Goal: Task Accomplishment & Management: Use online tool/utility

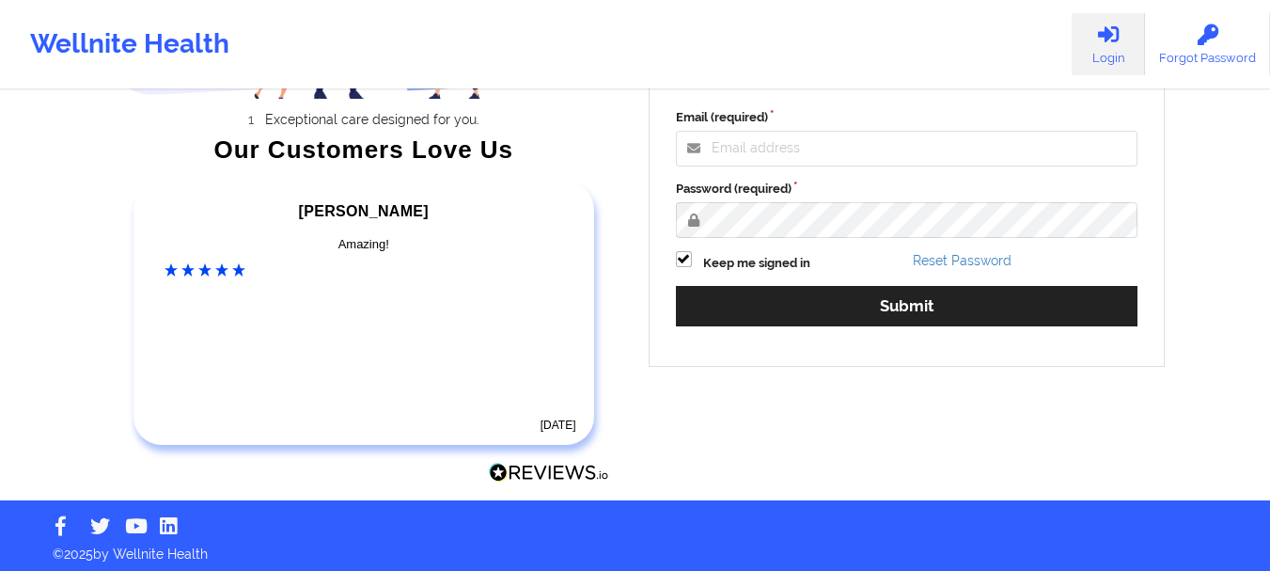
scroll to position [292, 0]
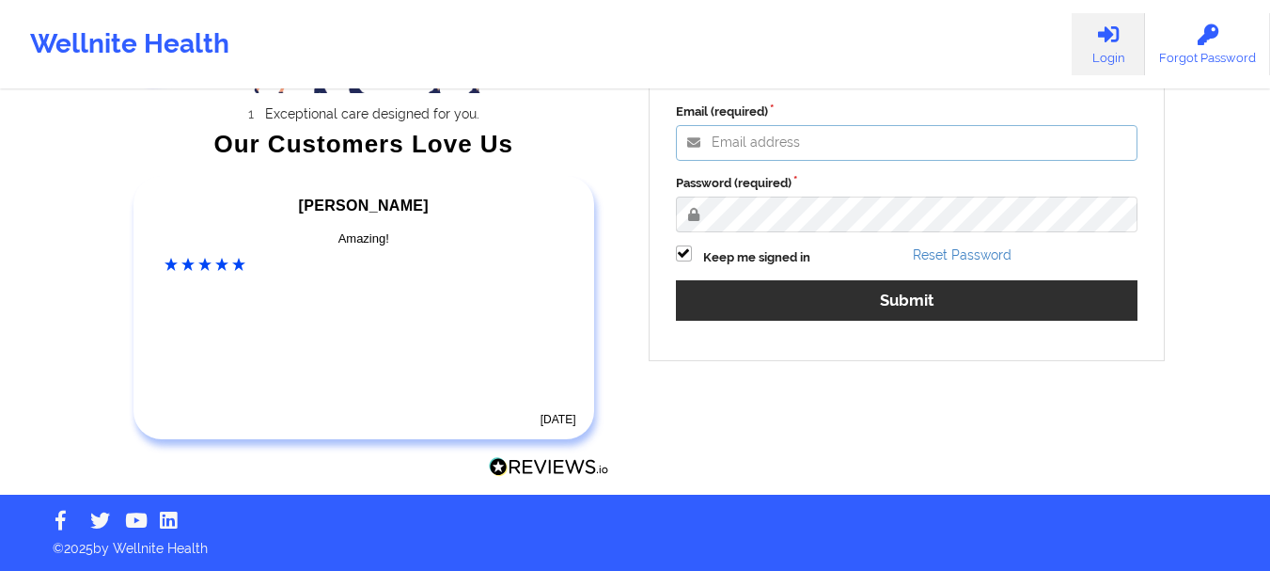
type input "[PERSON_NAME][EMAIL_ADDRESS][DOMAIN_NAME]"
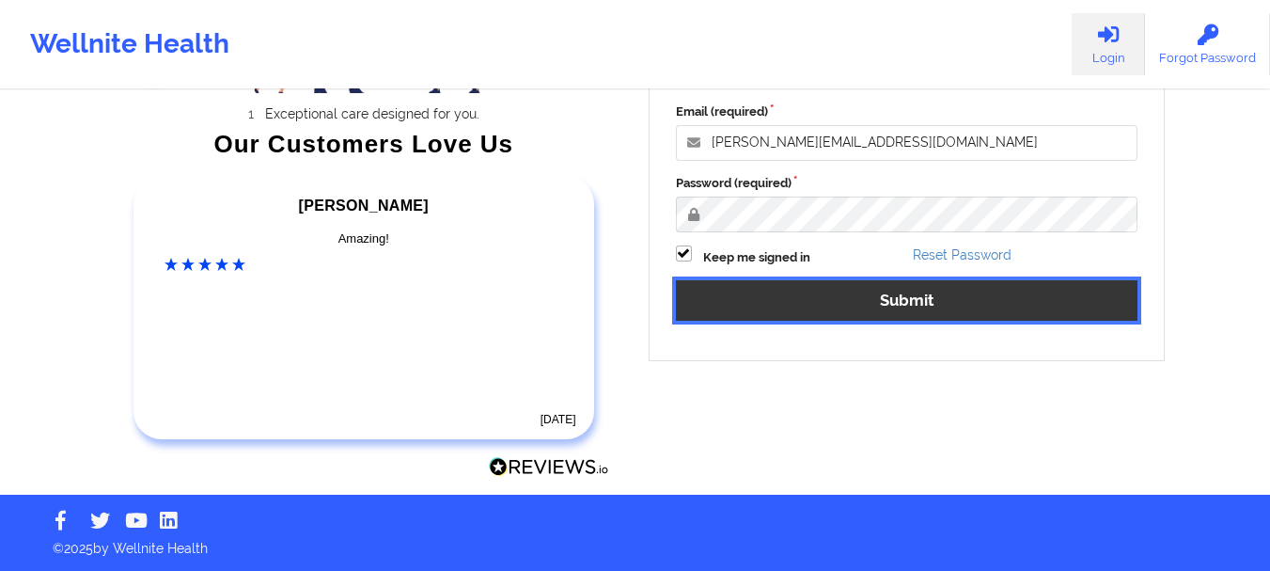
click at [1004, 298] on button "Submit" at bounding box center [907, 300] width 463 height 40
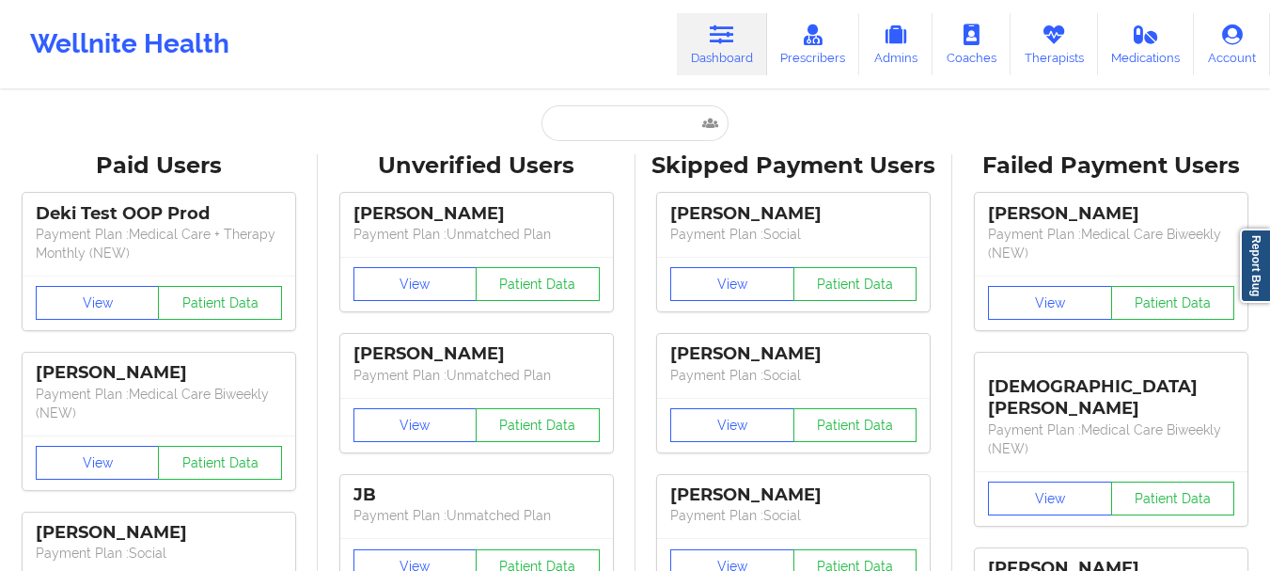
click at [635, 125] on input "text" at bounding box center [635, 123] width 186 height 36
paste input "[EMAIL_ADDRESS][DOMAIN_NAME]"
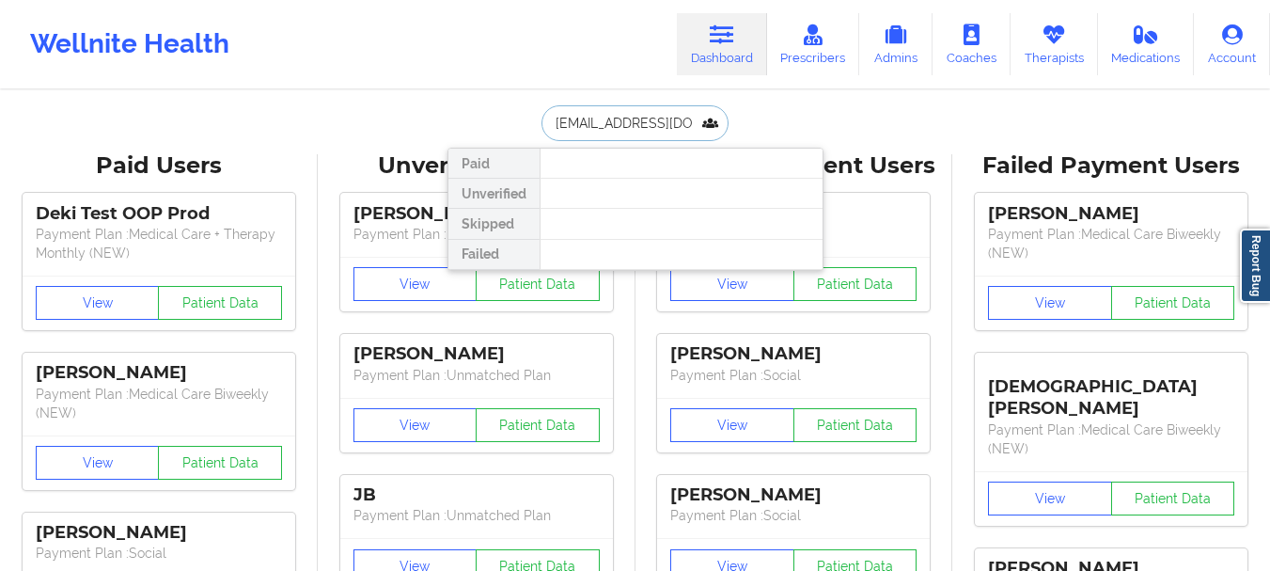
scroll to position [0, 3]
type input "[EMAIL_ADDRESS][DOMAIN_NAME]"
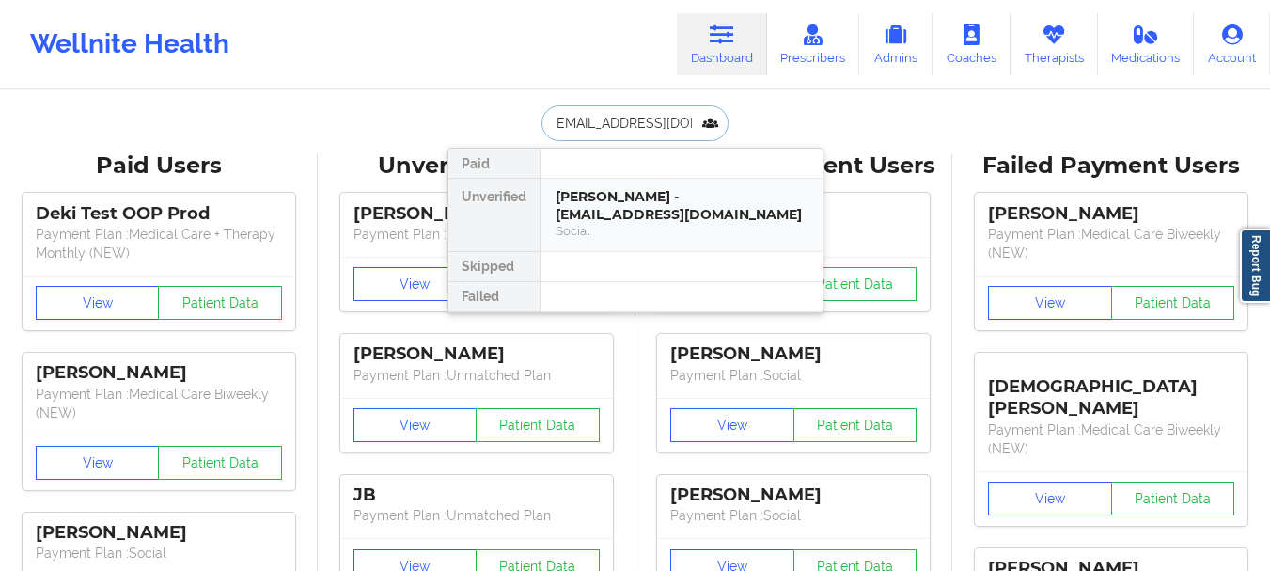
click at [621, 195] on div "[PERSON_NAME] - [EMAIL_ADDRESS][DOMAIN_NAME]" at bounding box center [682, 205] width 252 height 35
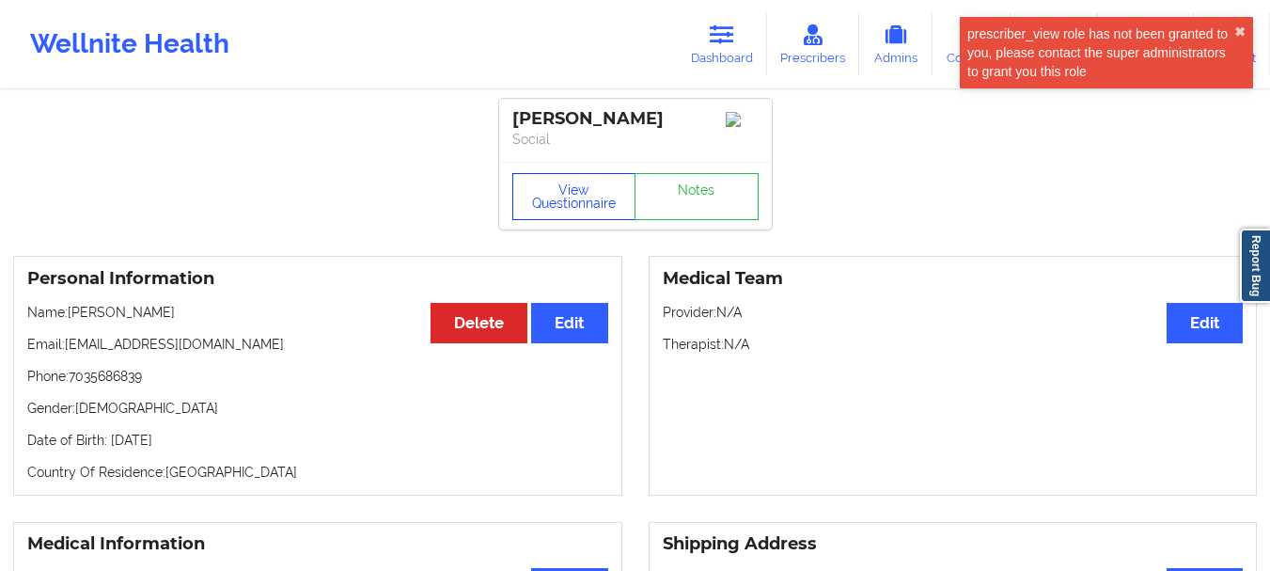
click at [606, 202] on button "View Questionnaire" at bounding box center [575, 196] width 124 height 47
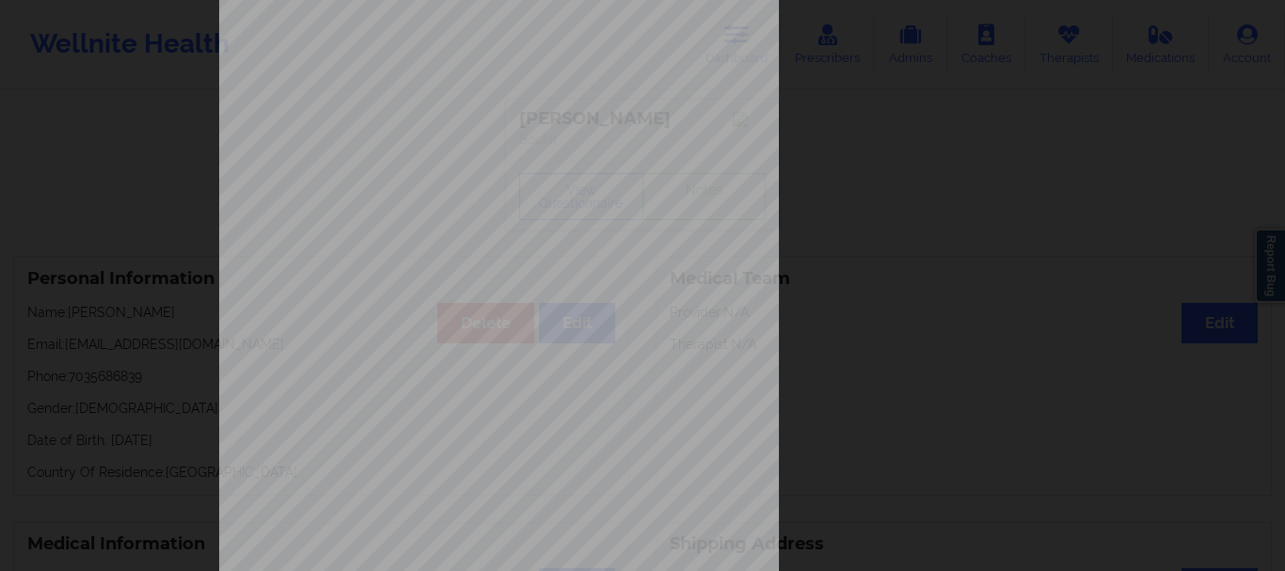
scroll to position [326, 0]
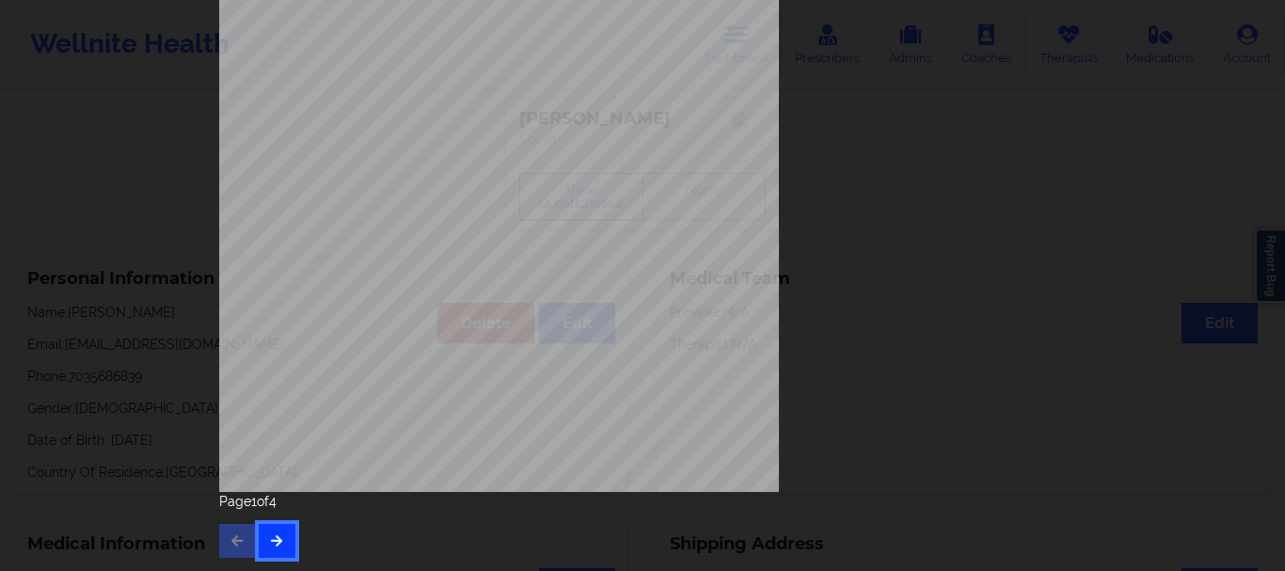
click at [263, 543] on button "button" at bounding box center [277, 541] width 37 height 34
click at [277, 532] on button "button" at bounding box center [277, 541] width 37 height 34
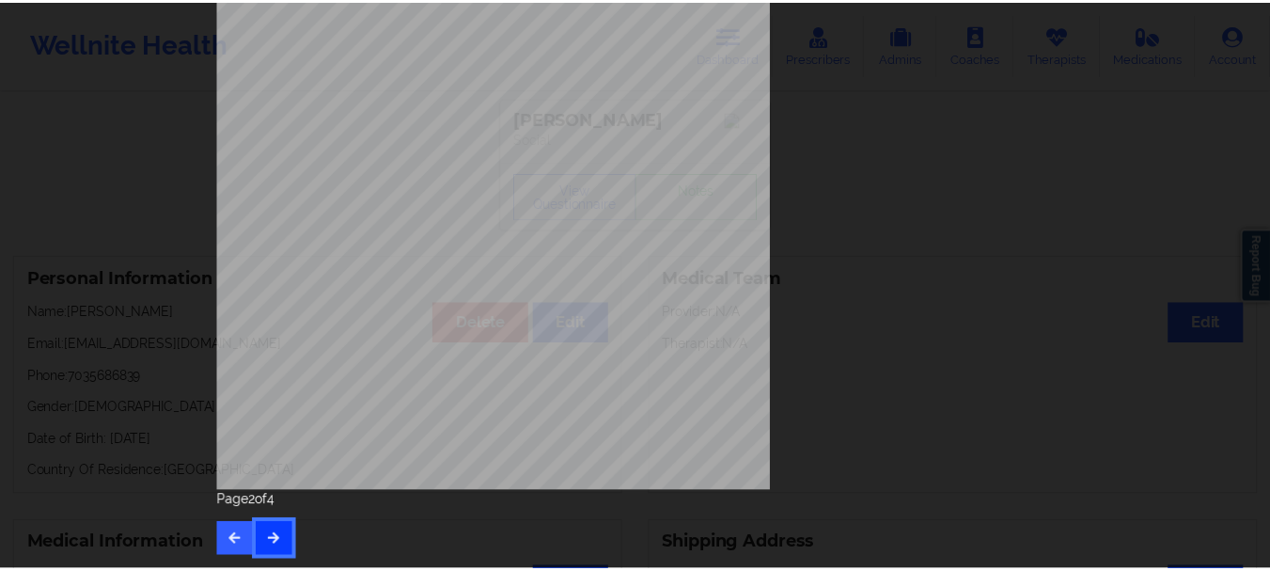
scroll to position [0, 0]
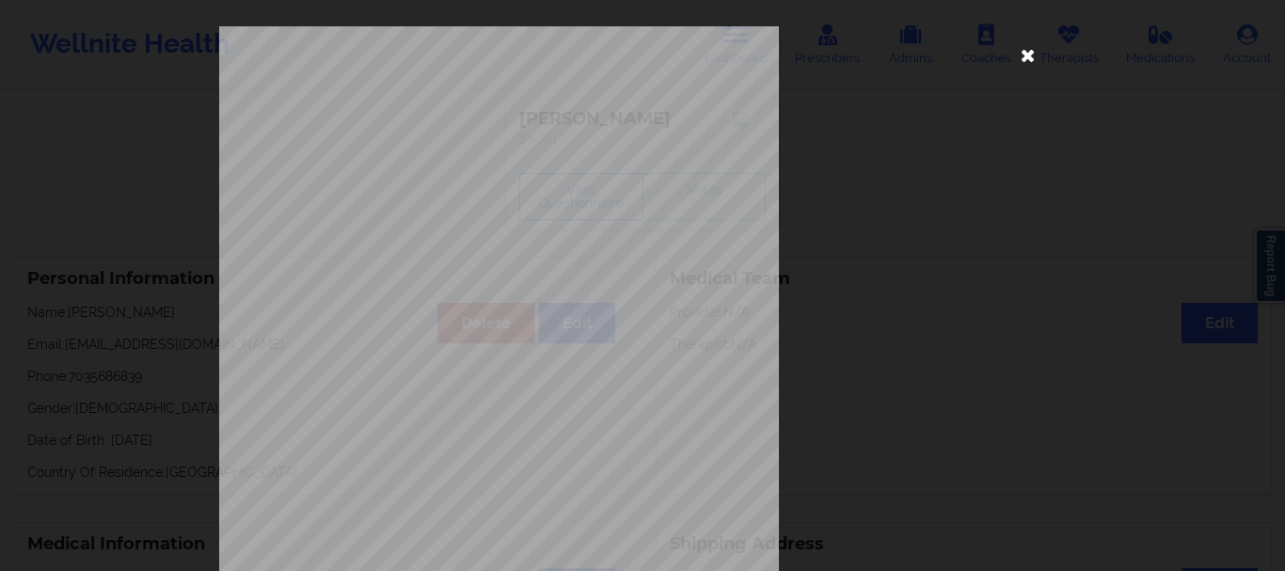
click at [1025, 60] on icon at bounding box center [1028, 54] width 30 height 30
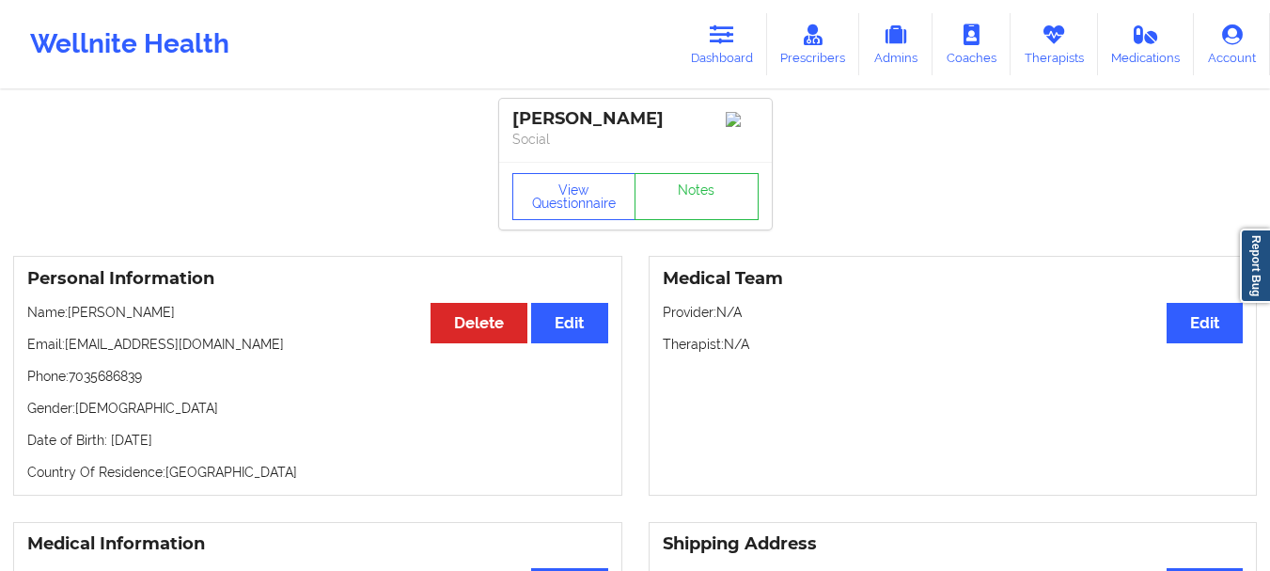
drag, startPoint x: 681, startPoint y: 120, endPoint x: 499, endPoint y: 116, distance: 181.6
click at [499, 116] on div "[PERSON_NAME] Social" at bounding box center [635, 130] width 273 height 63
copy div "[PERSON_NAME]"
